Goal: Go to known website: Access a specific website the user already knows

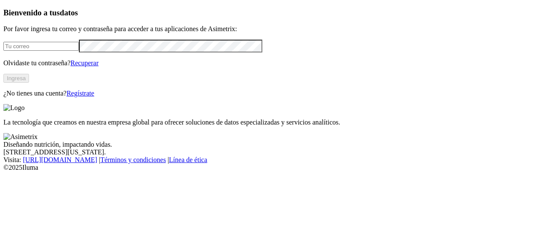
type input "[PERSON_NAME][EMAIL_ADDRESS][PERSON_NAME][DOMAIN_NAME]"
click at [29, 83] on button "Ingresa" at bounding box center [16, 78] width 26 height 9
